Goal: Task Accomplishment & Management: Use online tool/utility

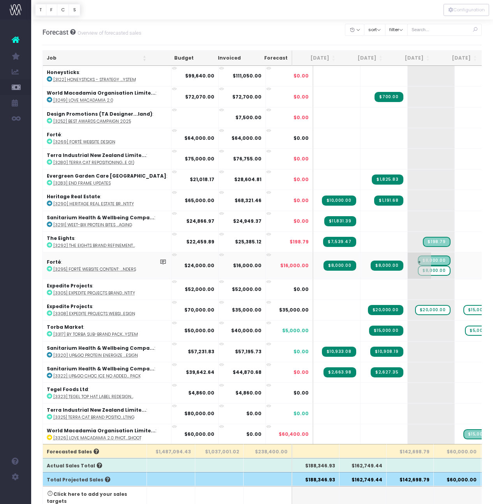
click at [418, 271] on span "$8,000.00" at bounding box center [434, 271] width 32 height 10
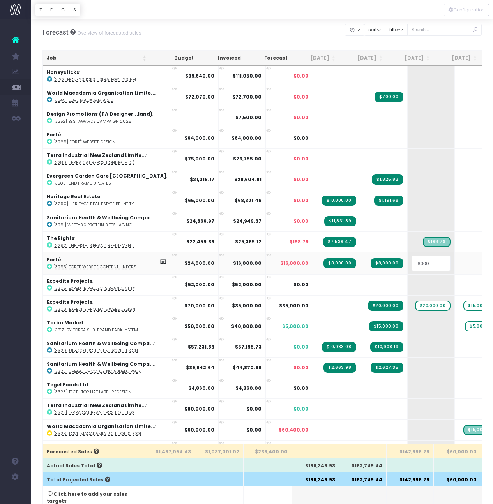
type input "0"
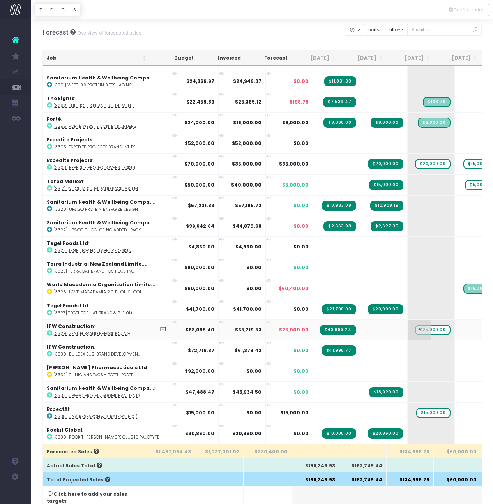
scroll to position [237, 0]
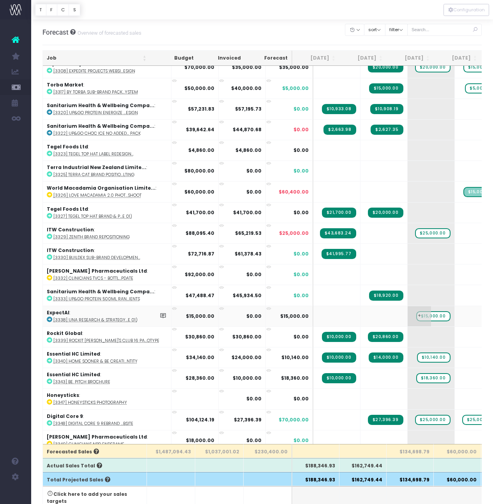
click at [416, 312] on span "$15,000.00" at bounding box center [433, 316] width 34 height 10
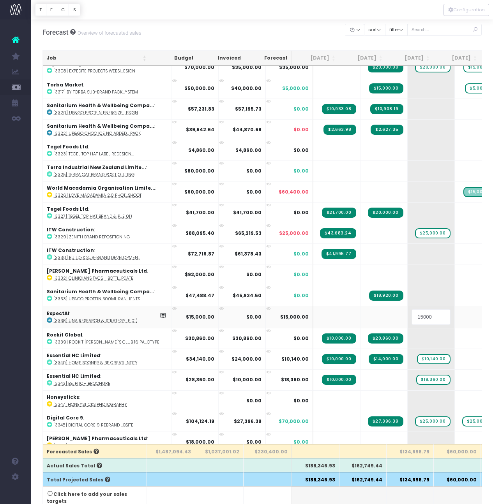
type input "0"
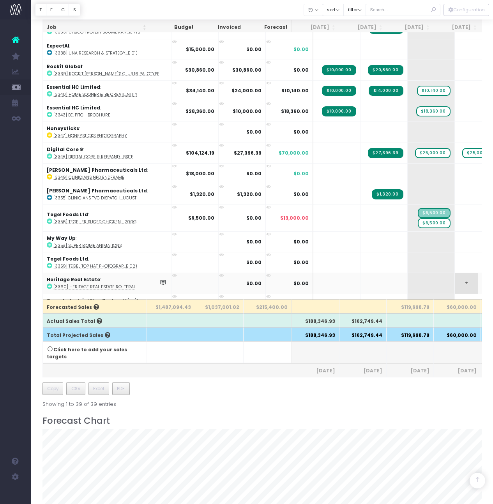
scroll to position [354, 0]
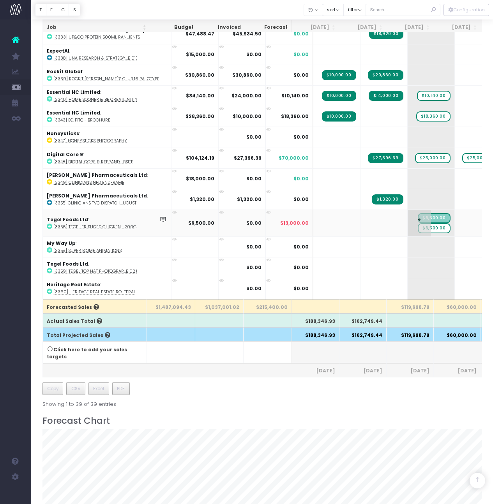
click at [421, 228] on span "$6,500.00" at bounding box center [434, 228] width 32 height 10
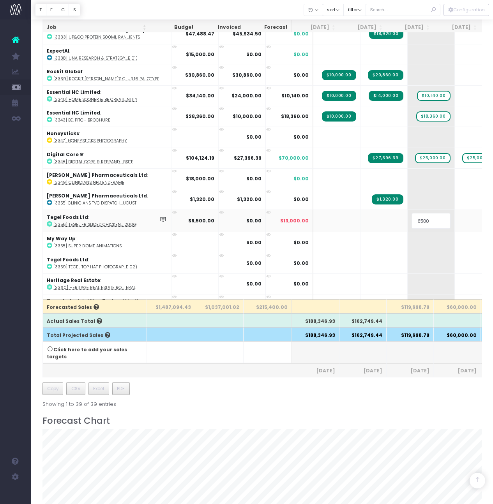
type input "0"
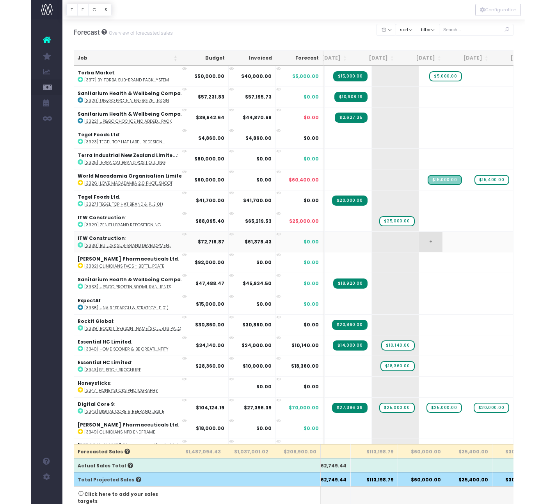
scroll to position [126, 67]
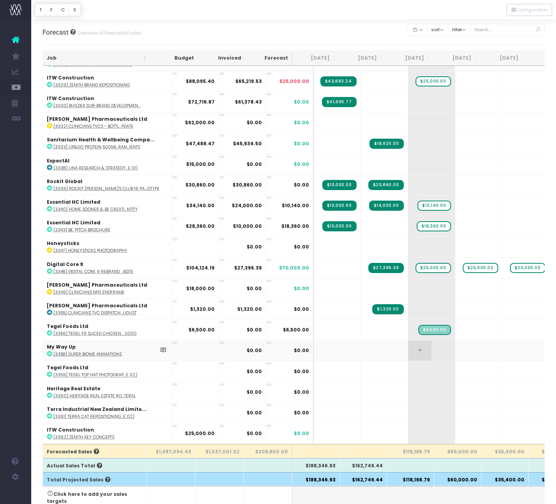
scroll to position [130, 0]
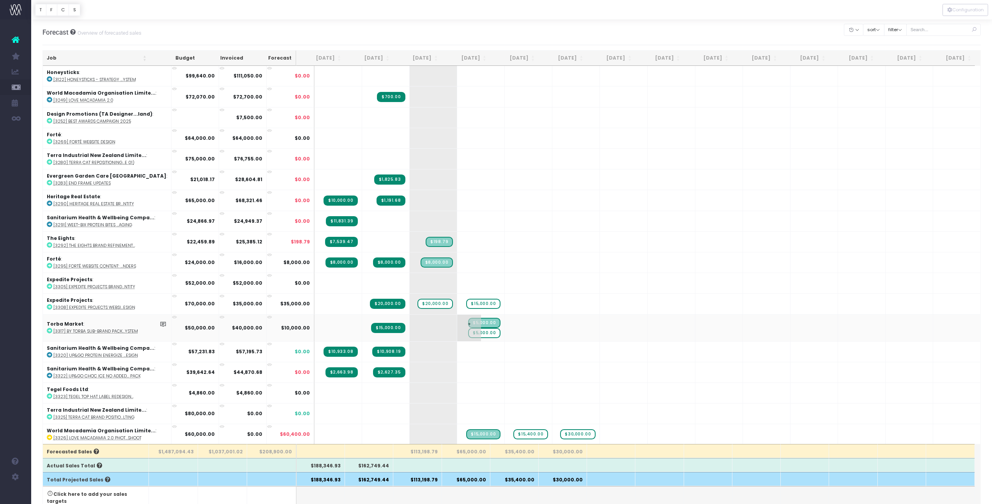
click at [474, 332] on span "$5,000.00" at bounding box center [484, 333] width 32 height 10
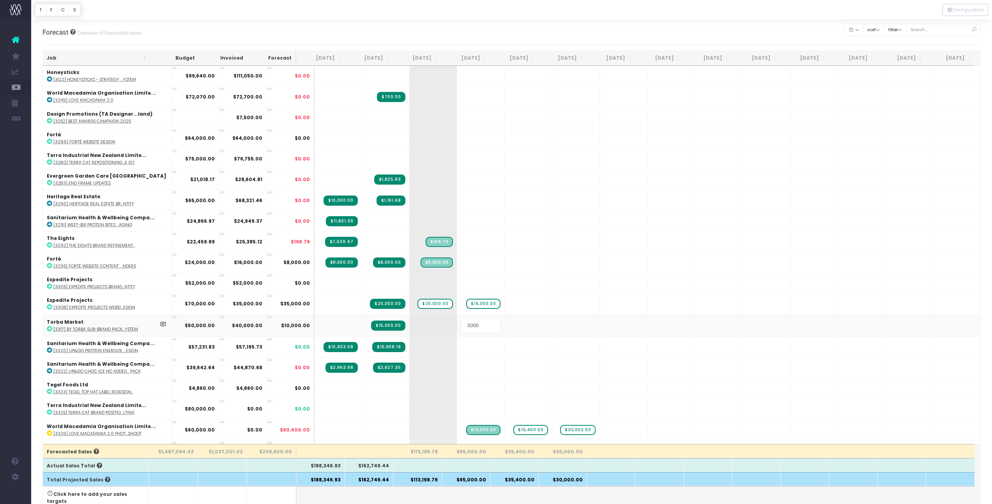
type input "0"
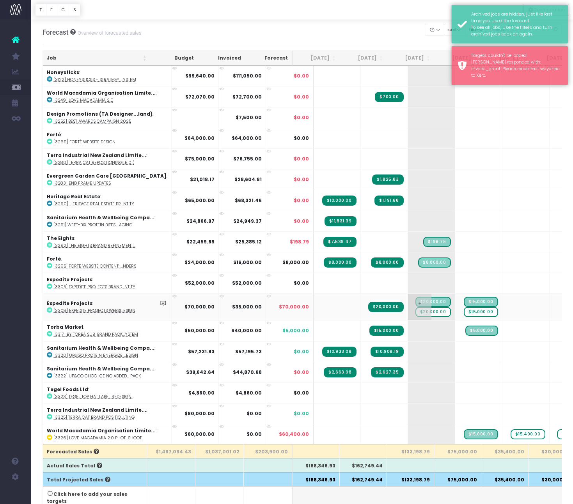
click at [420, 309] on span "$20,000.00" at bounding box center [432, 312] width 35 height 10
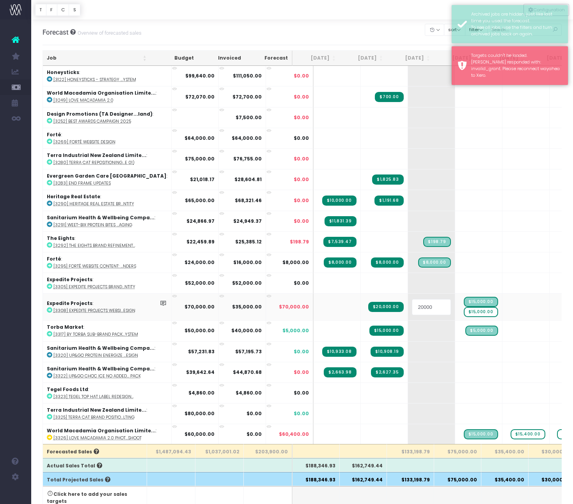
type input "0"
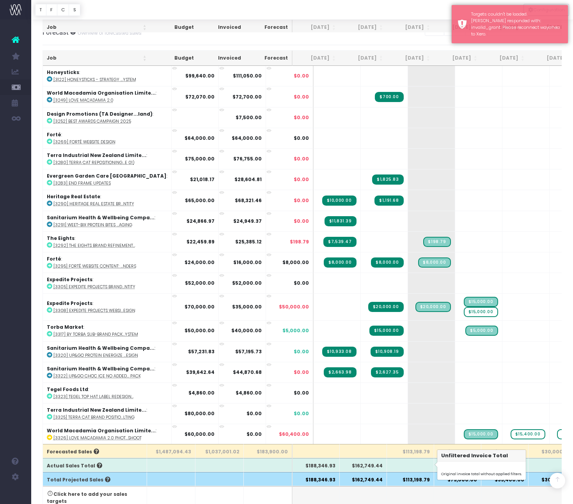
scroll to position [145, 0]
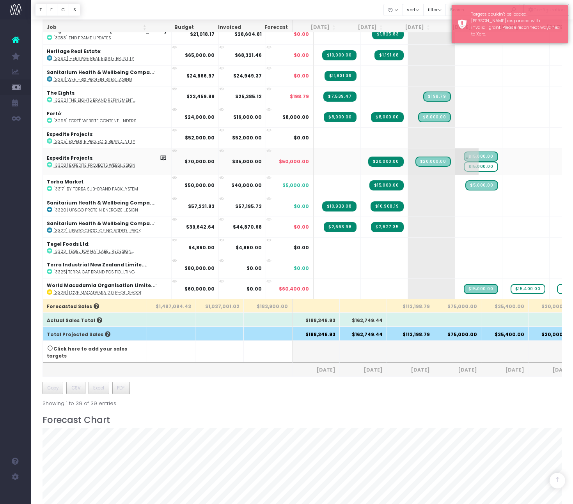
click at [464, 167] on span "$15,000.00" at bounding box center [481, 167] width 34 height 10
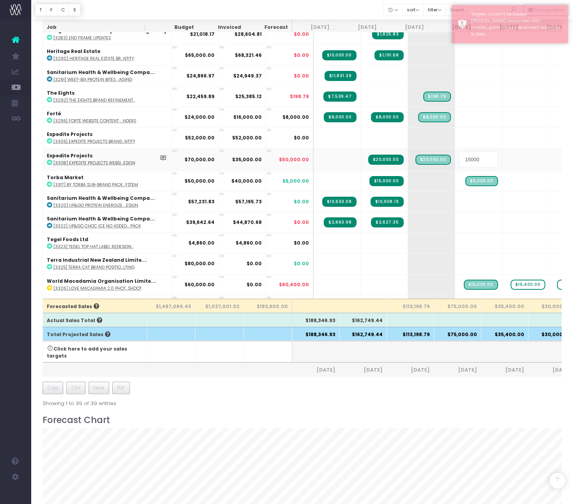
type input "0"
